Goal: Obtain resource: Obtain resource

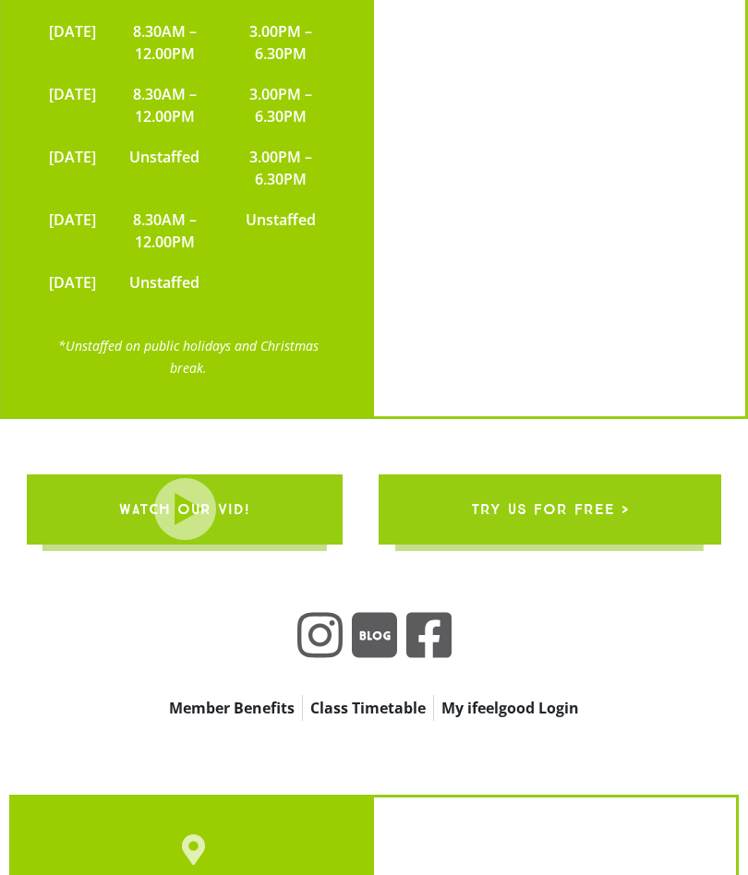
scroll to position [5079, 0]
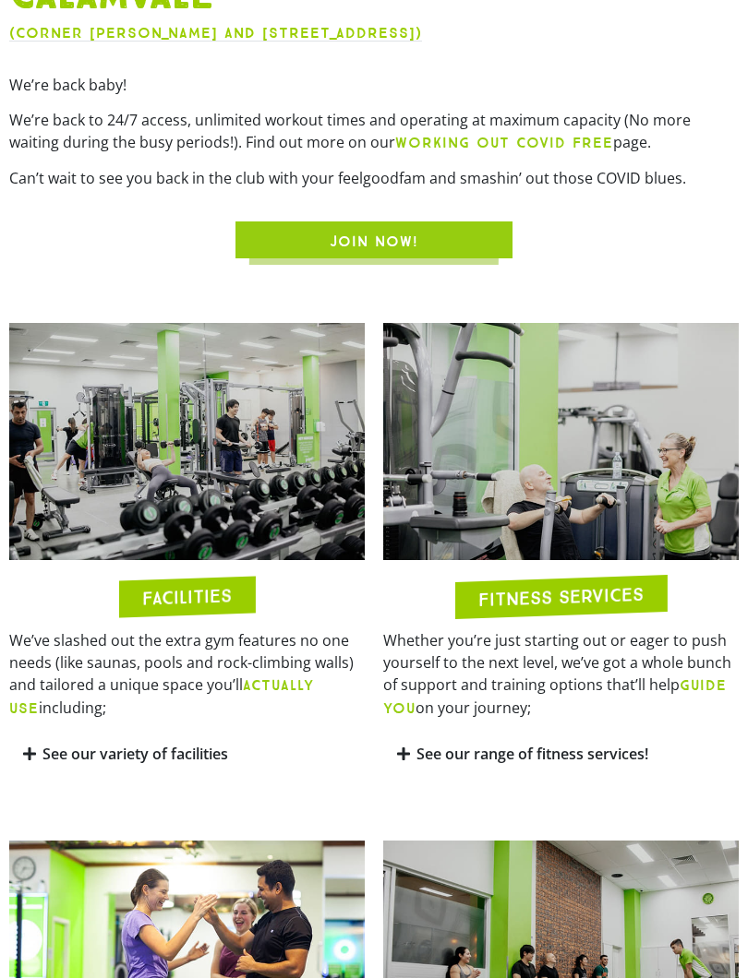
scroll to position [929, 0]
click at [563, 598] on h2 "FITNESS SERVICES" at bounding box center [560, 596] width 165 height 24
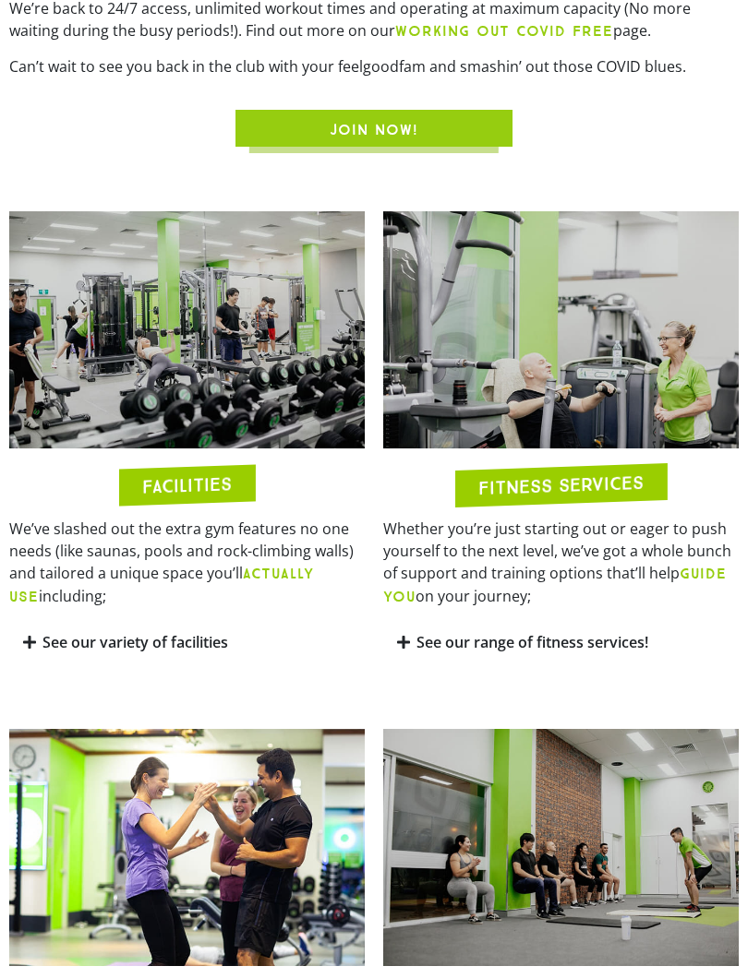
scroll to position [1037, 0]
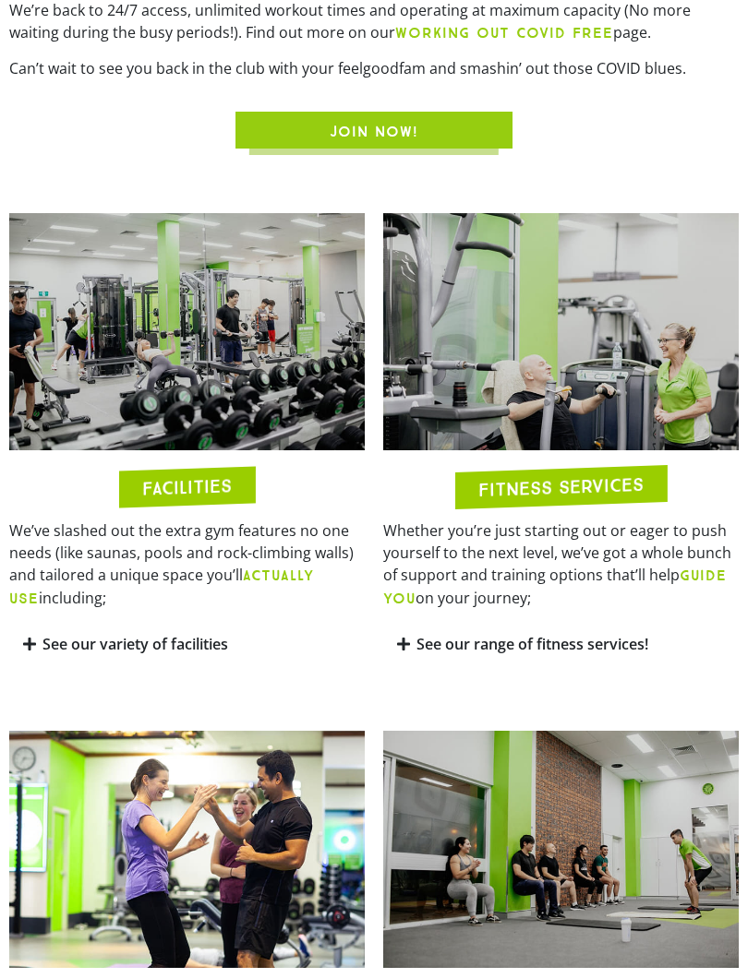
click at [547, 488] on h2 "FITNESS SERVICES" at bounding box center [560, 487] width 165 height 24
click at [500, 648] on link "See our range of fitness services!" at bounding box center [532, 645] width 232 height 20
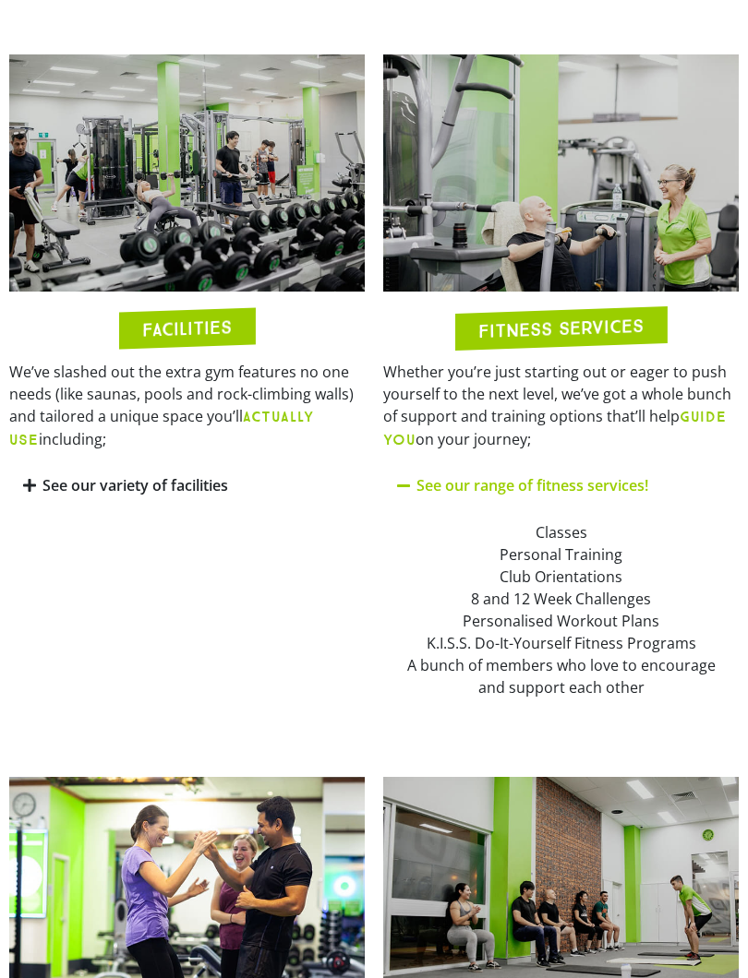
scroll to position [1197, 0]
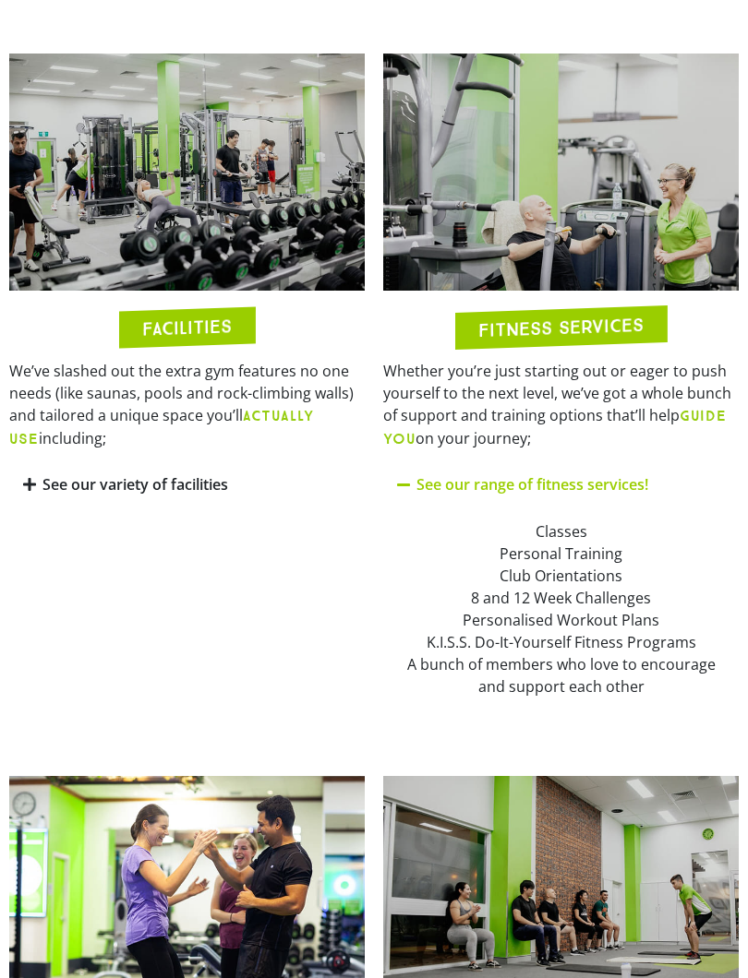
click at [114, 475] on link "See our variety of facilities" at bounding box center [135, 485] width 186 height 20
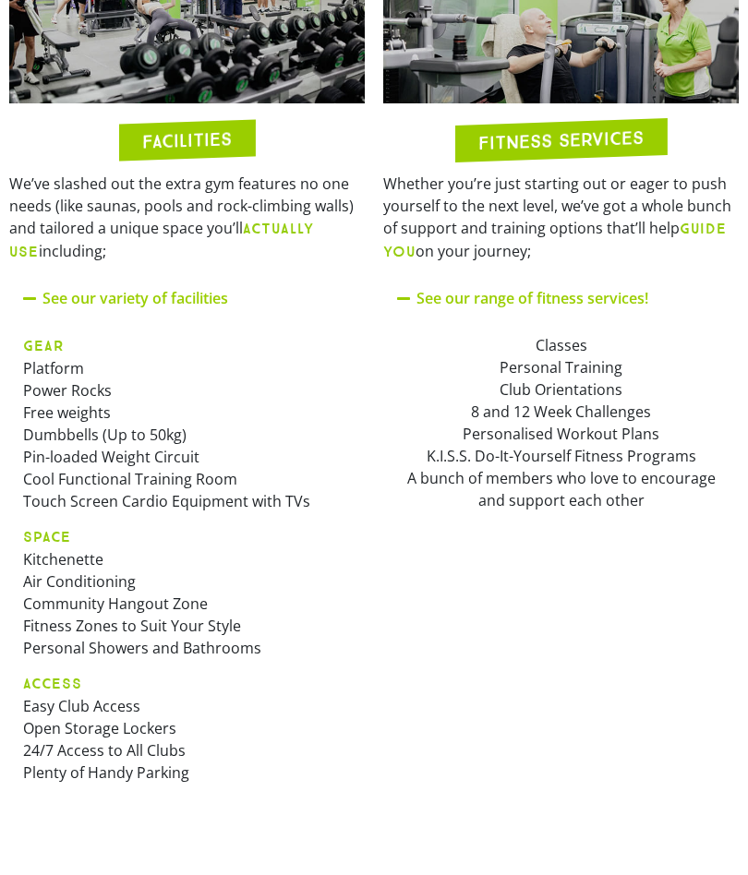
scroll to position [1243, 0]
